Goal: Find specific page/section: Find specific page/section

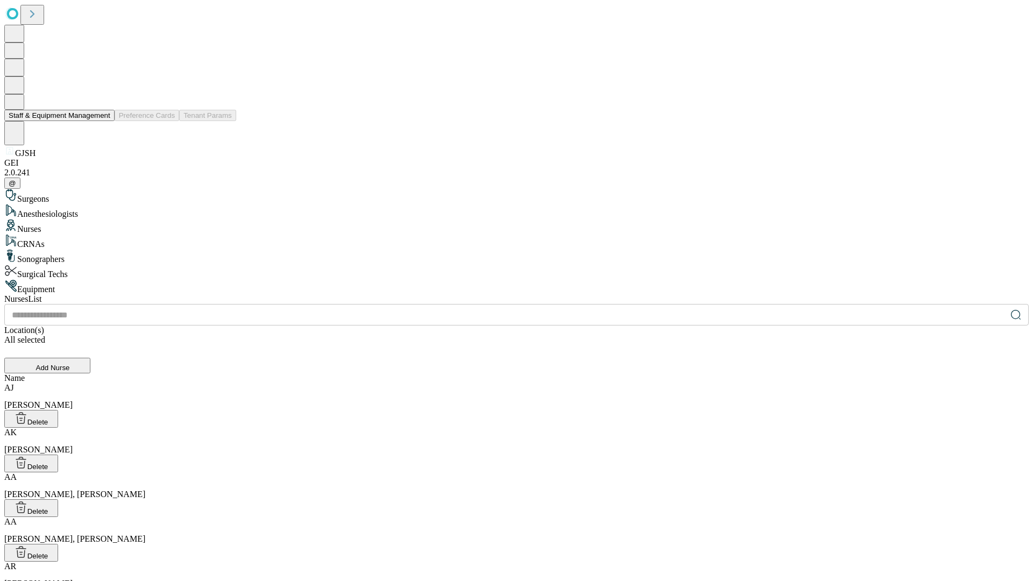
click at [103, 121] on button "Staff & Equipment Management" at bounding box center [59, 115] width 110 height 11
